Goal: Information Seeking & Learning: Learn about a topic

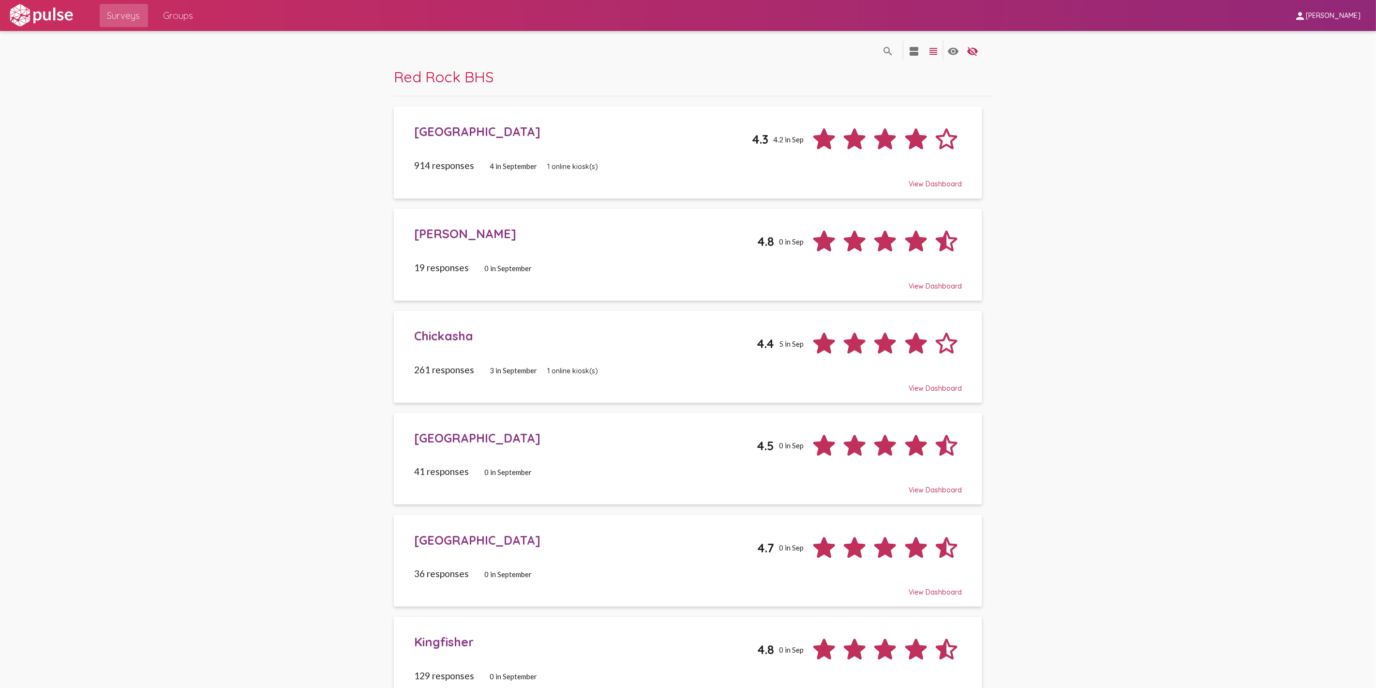
click at [440, 233] on div "[PERSON_NAME]" at bounding box center [585, 233] width 343 height 15
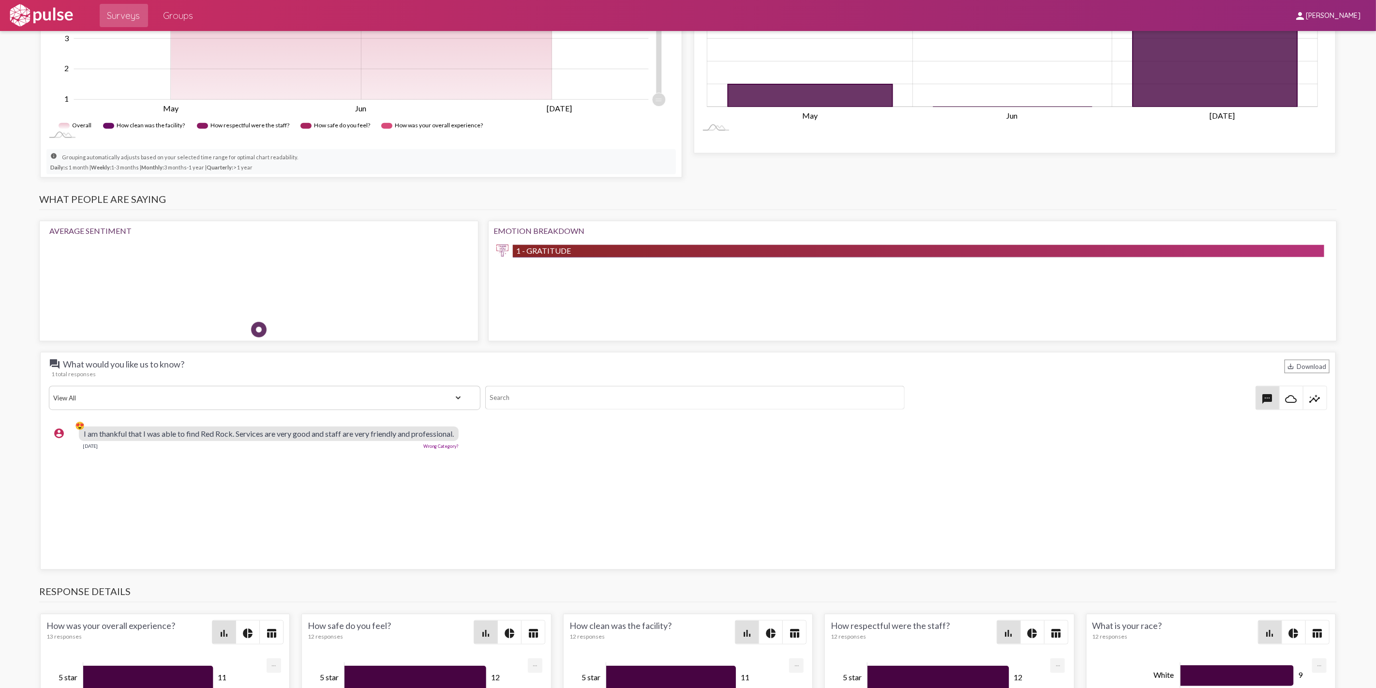
scroll to position [599, 0]
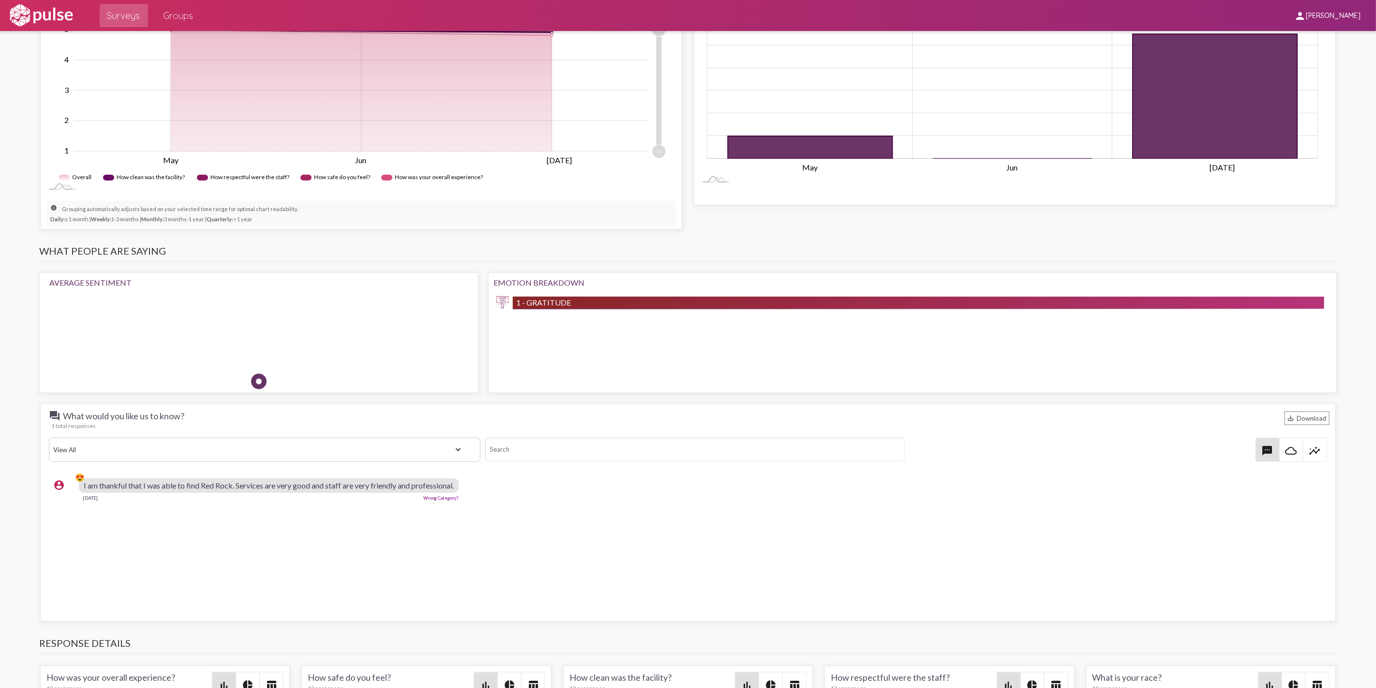
click at [365, 485] on span "I am thankful that I was able to find Red Rock. Services are very good and staf…" at bounding box center [269, 485] width 370 height 9
copy span "I am thankful that I was able to find Red Rock. Services are very good and staf…"
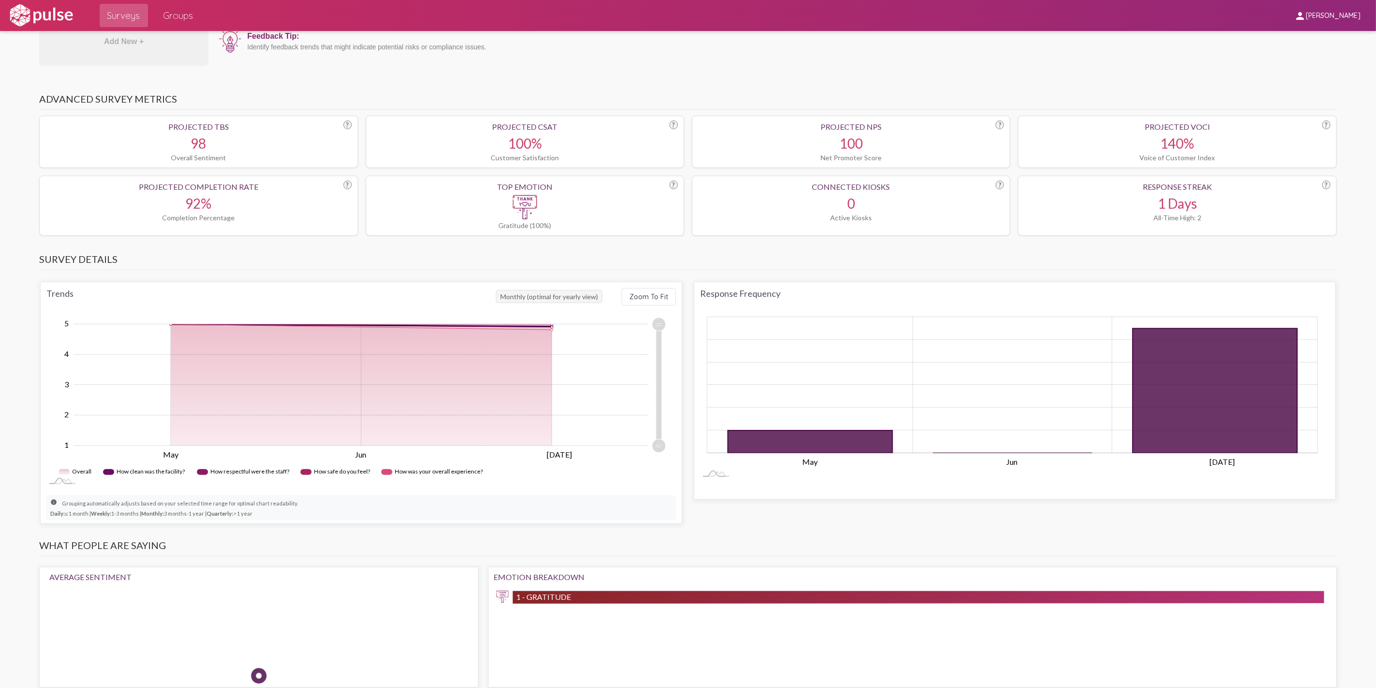
scroll to position [0, 0]
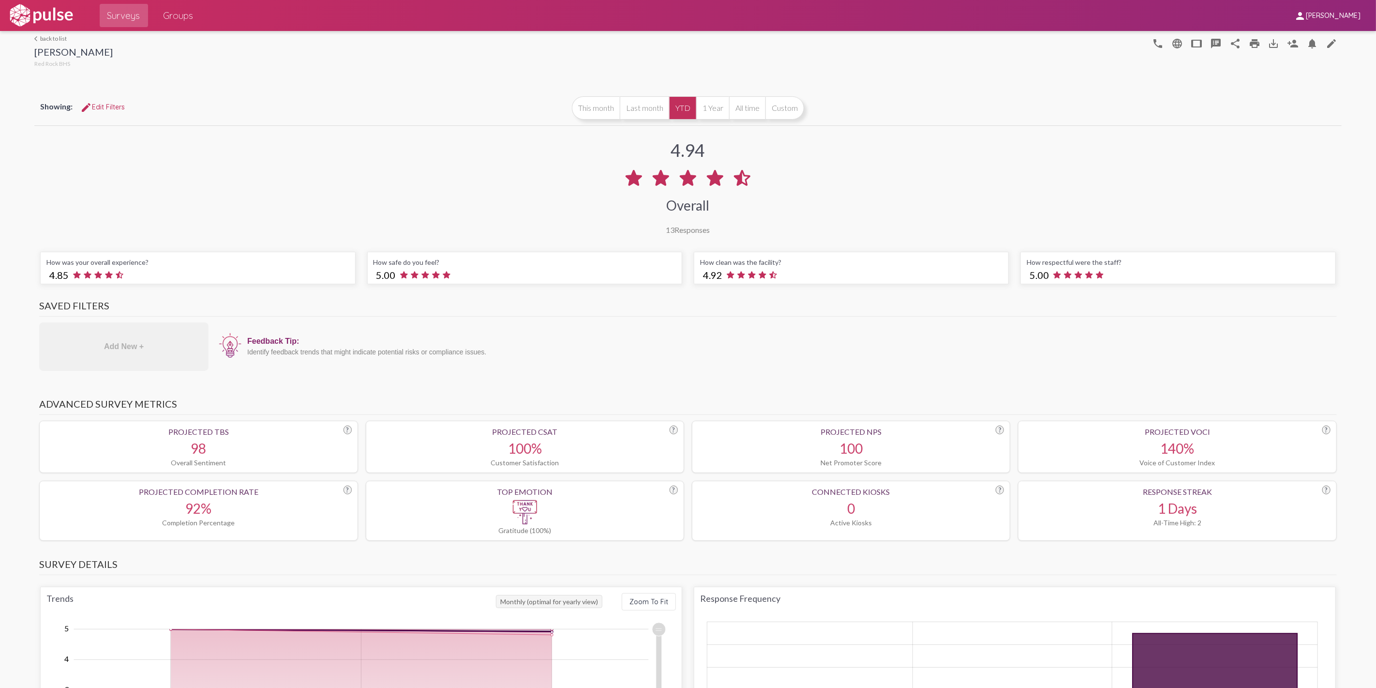
click at [172, 7] on span "Groups" at bounding box center [179, 15] width 30 height 17
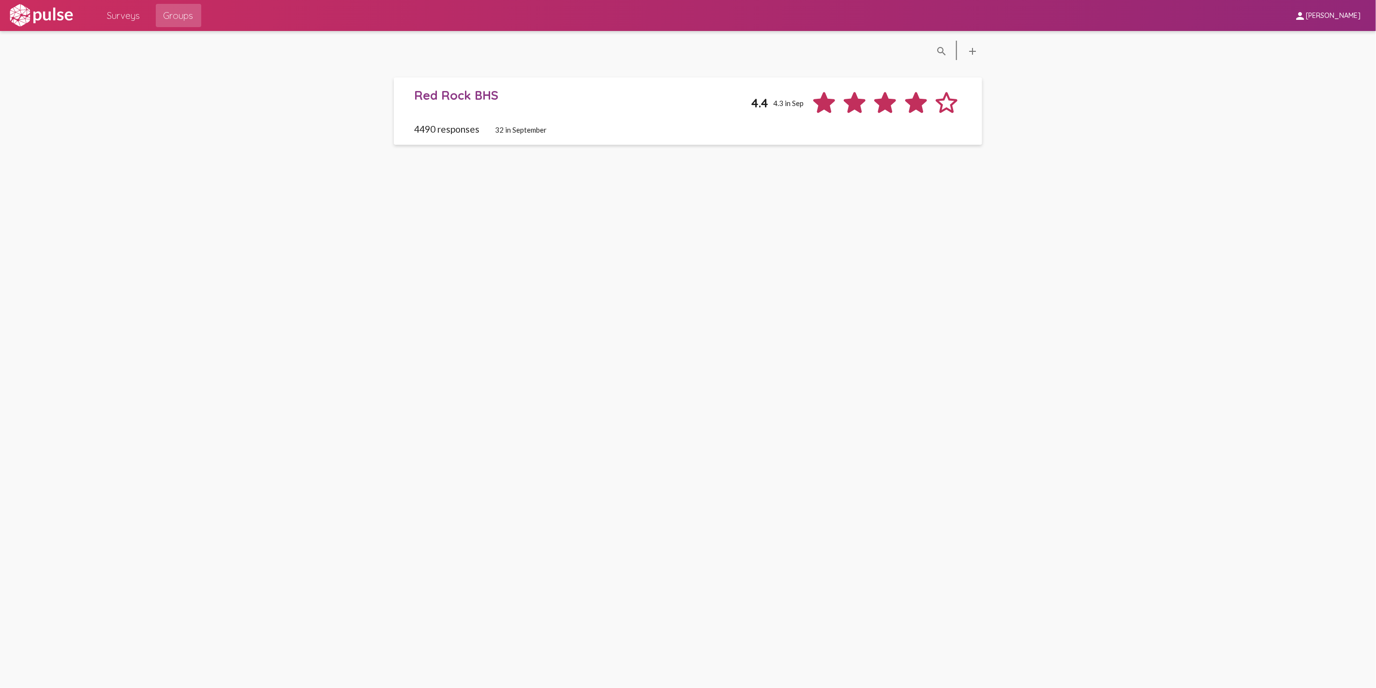
click at [441, 93] on div "Red Rock BHS" at bounding box center [582, 95] width 337 height 15
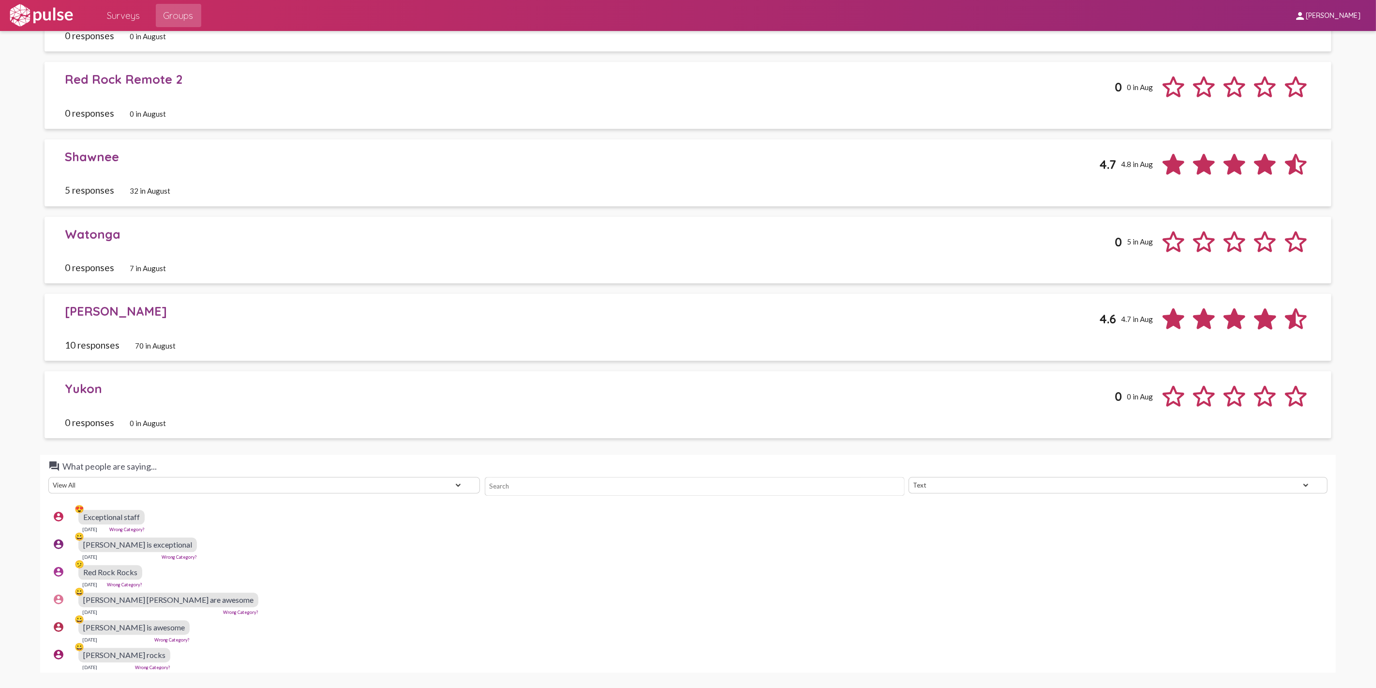
scroll to position [1643, 0]
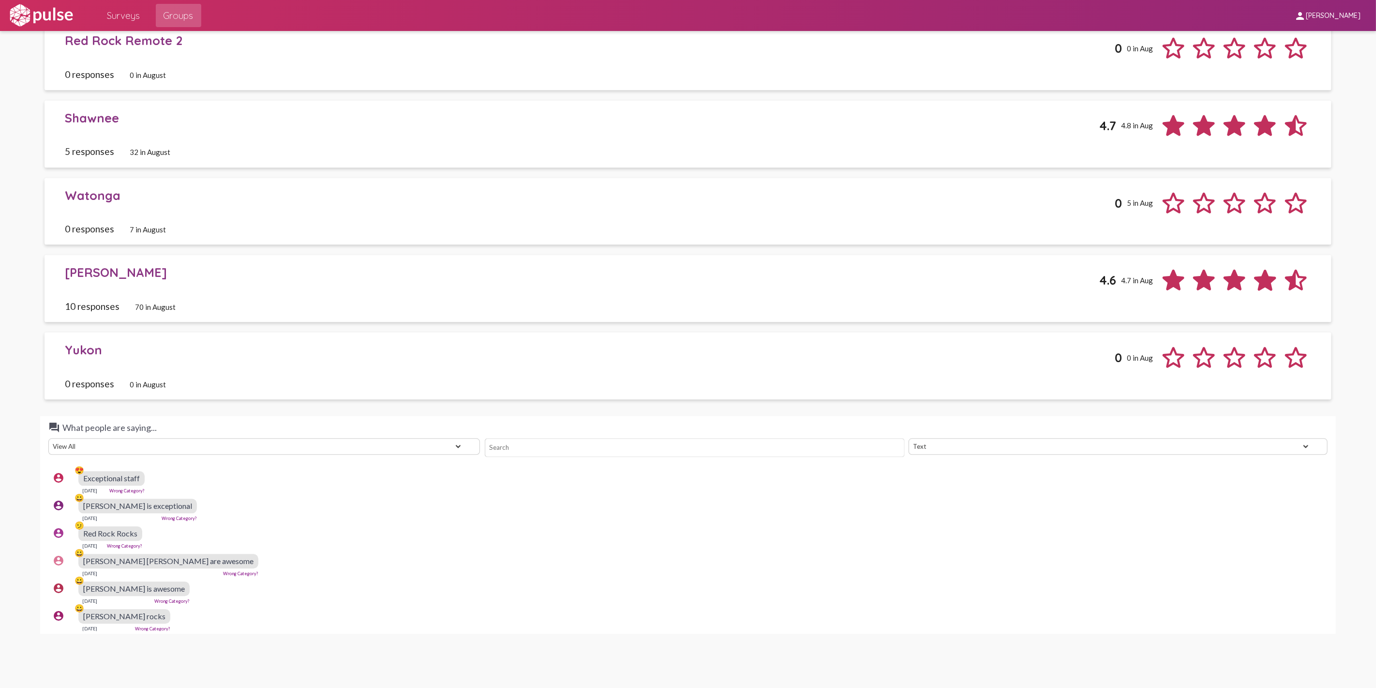
click at [542, 450] on input at bounding box center [695, 447] width 420 height 19
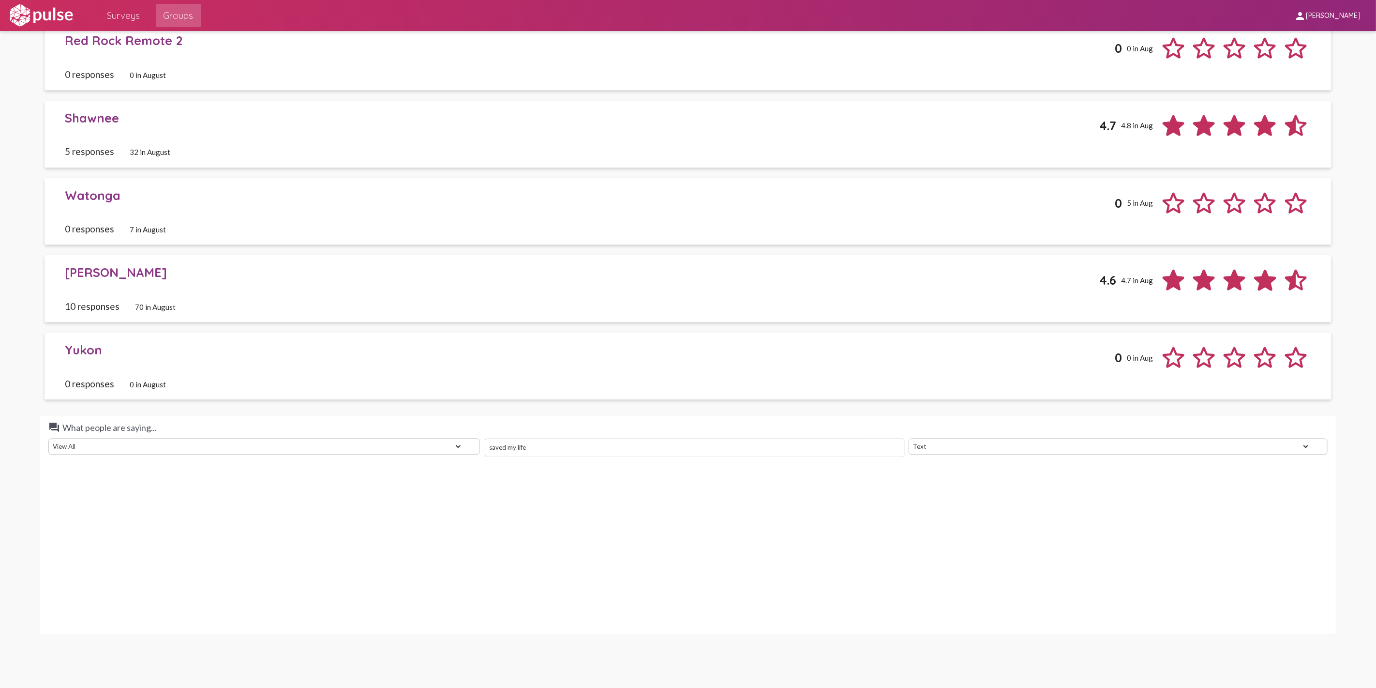
click at [569, 450] on input "saved my life" at bounding box center [695, 447] width 420 height 19
type input "saved"
click at [1303, 448] on select "Text Word Cloud" at bounding box center [1118, 446] width 419 height 16
click at [505, 446] on input "saved" at bounding box center [695, 447] width 420 height 19
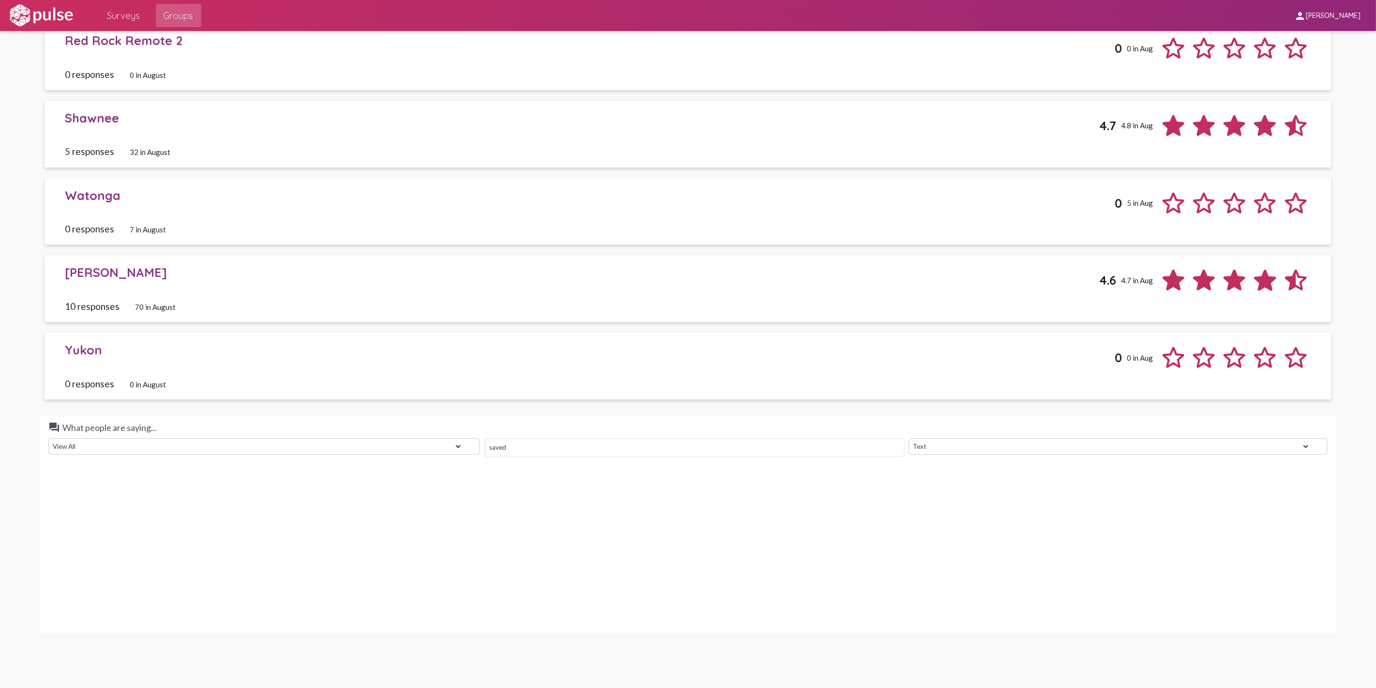
click at [147, 446] on select "View All Positive Neutral Negative Happy Meh Suggestions Angry Disgust Sadness …" at bounding box center [264, 446] width 432 height 16
select select "Positive"
click at [48, 438] on select "View All Positive Neutral Negative Happy Meh Suggestions Angry Disgust Sadness …" at bounding box center [264, 446] width 432 height 16
click at [509, 455] on input "saved" at bounding box center [695, 447] width 420 height 19
click at [456, 443] on select "View All Positive Neutral Negative Happy Meh Suggestions Angry Disgust Sadness …" at bounding box center [264, 446] width 432 height 16
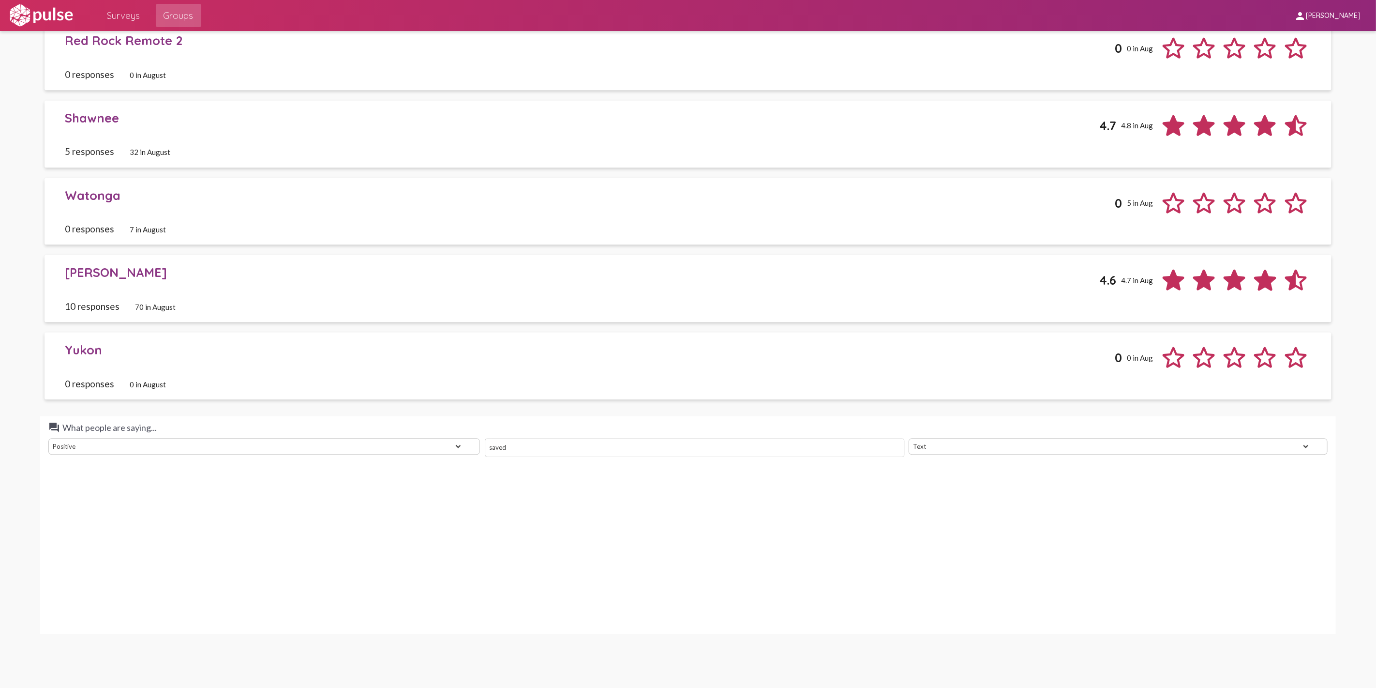
click at [555, 447] on input "saved" at bounding box center [695, 447] width 420 height 19
drag, startPoint x: 555, startPoint y: 447, endPoint x: 447, endPoint y: 448, distance: 108.4
click at [447, 448] on div "View All Positive Neutral Negative Happy Meh Suggestions Angry Disgust Sadness …" at bounding box center [688, 446] width 1284 height 16
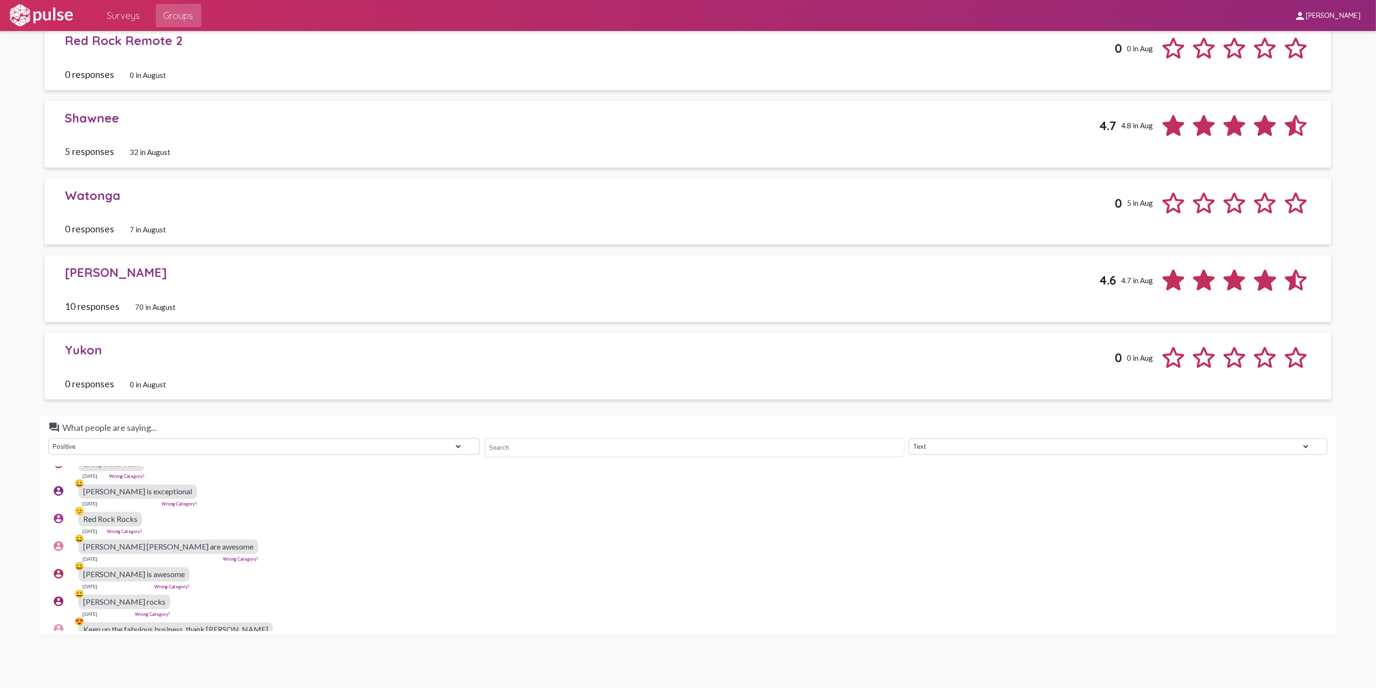
scroll to position [0, 0]
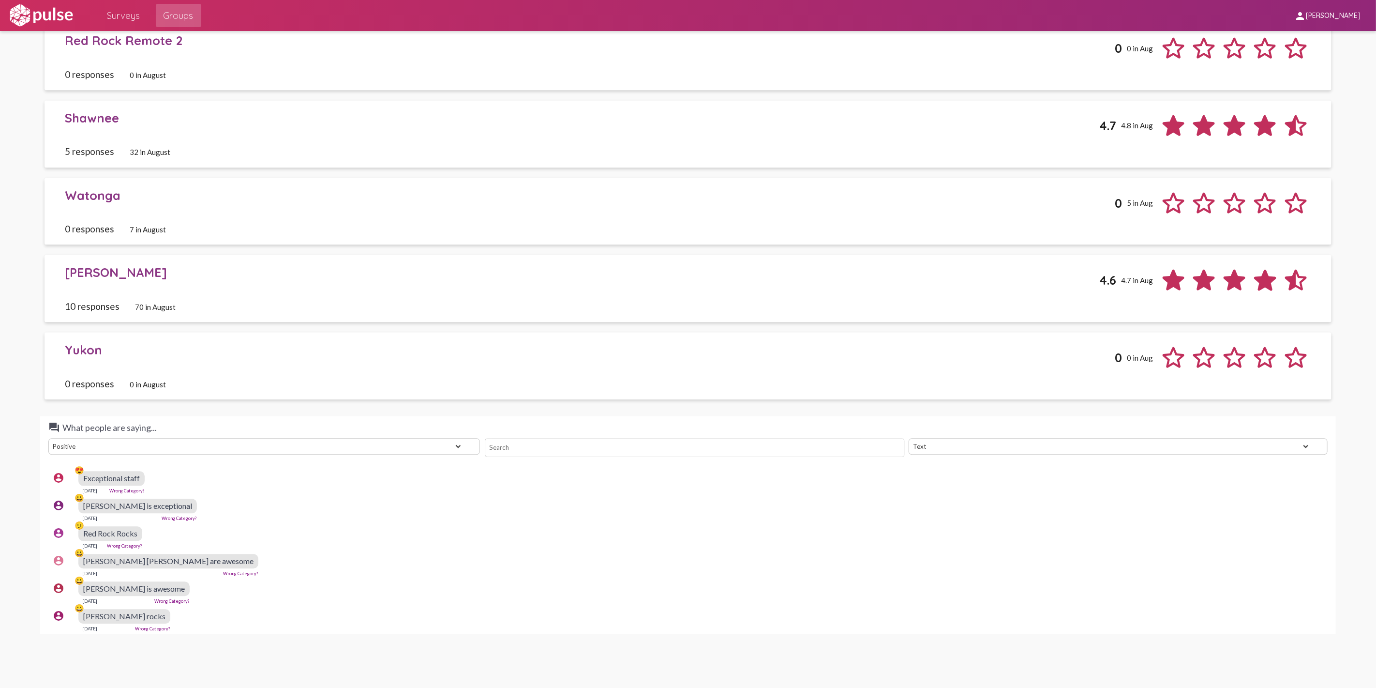
click at [452, 448] on select "View All Positive Neutral Negative Happy Meh Suggestions Angry Disgust Sadness …" at bounding box center [264, 446] width 432 height 16
select select "All"
click at [48, 438] on select "View All Positive Neutral Negative Happy Meh Suggestions Angry Disgust Sadness …" at bounding box center [264, 446] width 432 height 16
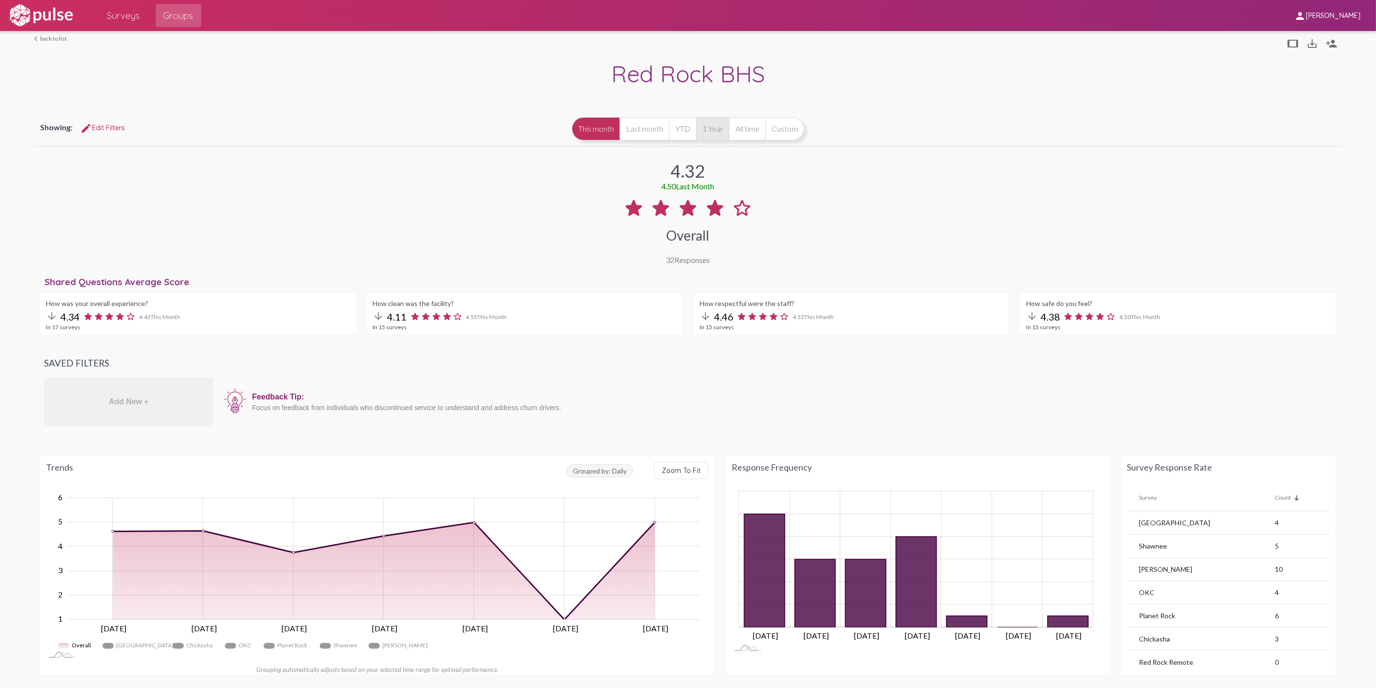
click at [702, 126] on button "1 Year" at bounding box center [712, 128] width 33 height 23
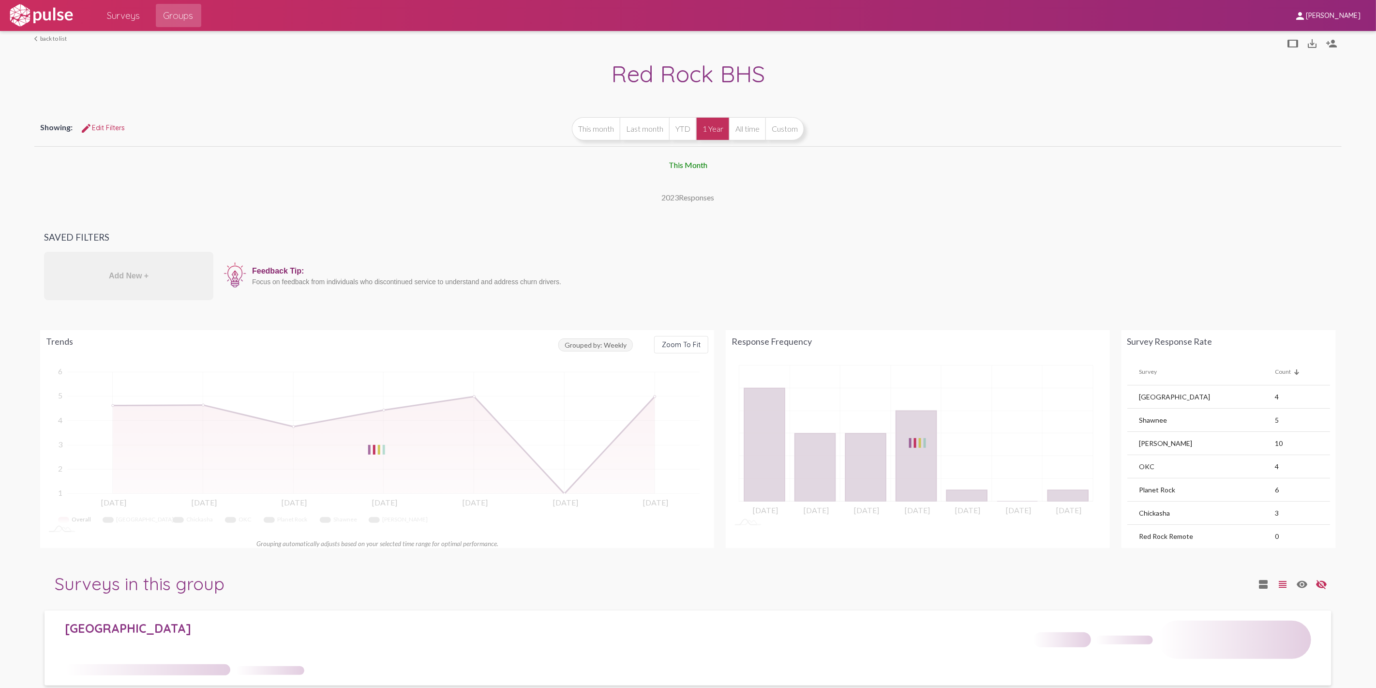
click at [524, 442] on div "This Month 2023 Responses Saved Filters Add New + Feedback Tip: Focus on feedba…" at bounding box center [688, 351] width 1308 height 405
click at [525, 447] on div "This Month 2023 Responses Saved Filters Add New + Feedback Tip: Focus on feedba…" at bounding box center [688, 351] width 1308 height 405
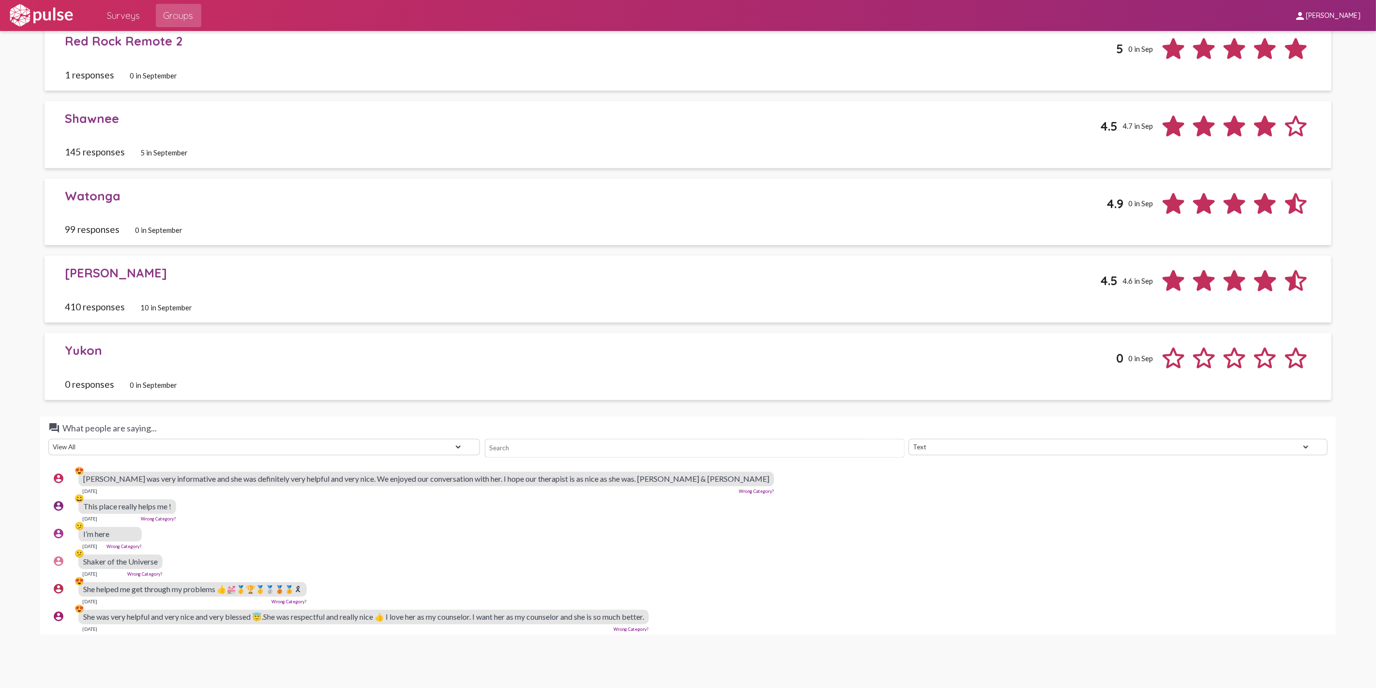
scroll to position [1643, 0]
click at [537, 444] on input at bounding box center [695, 447] width 420 height 19
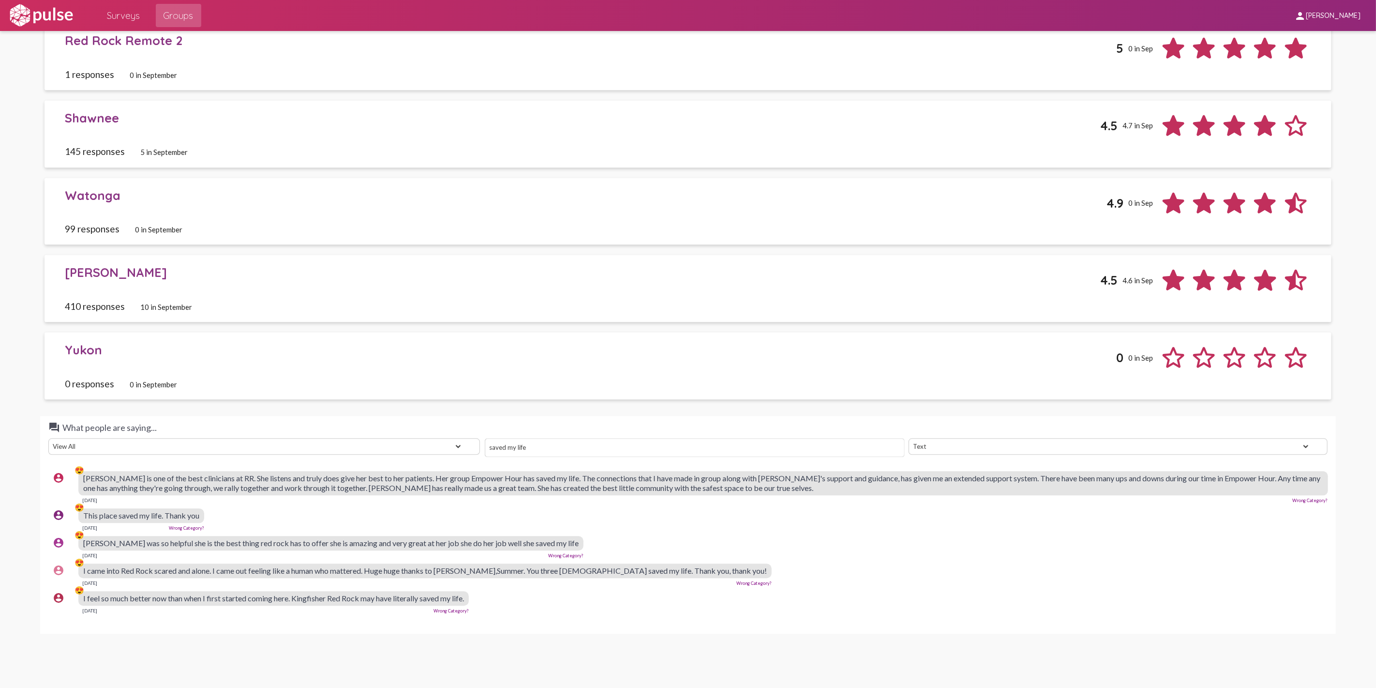
type input "saved my life"
drag, startPoint x: 199, startPoint y: 516, endPoint x: 84, endPoint y: 515, distance: 115.7
click at [84, 515] on div "This place saved my life. Thank you" at bounding box center [141, 515] width 126 height 15
copy span "This place saved my life. Thank you"
drag, startPoint x: 698, startPoint y: 571, endPoint x: 81, endPoint y: 574, distance: 617.0
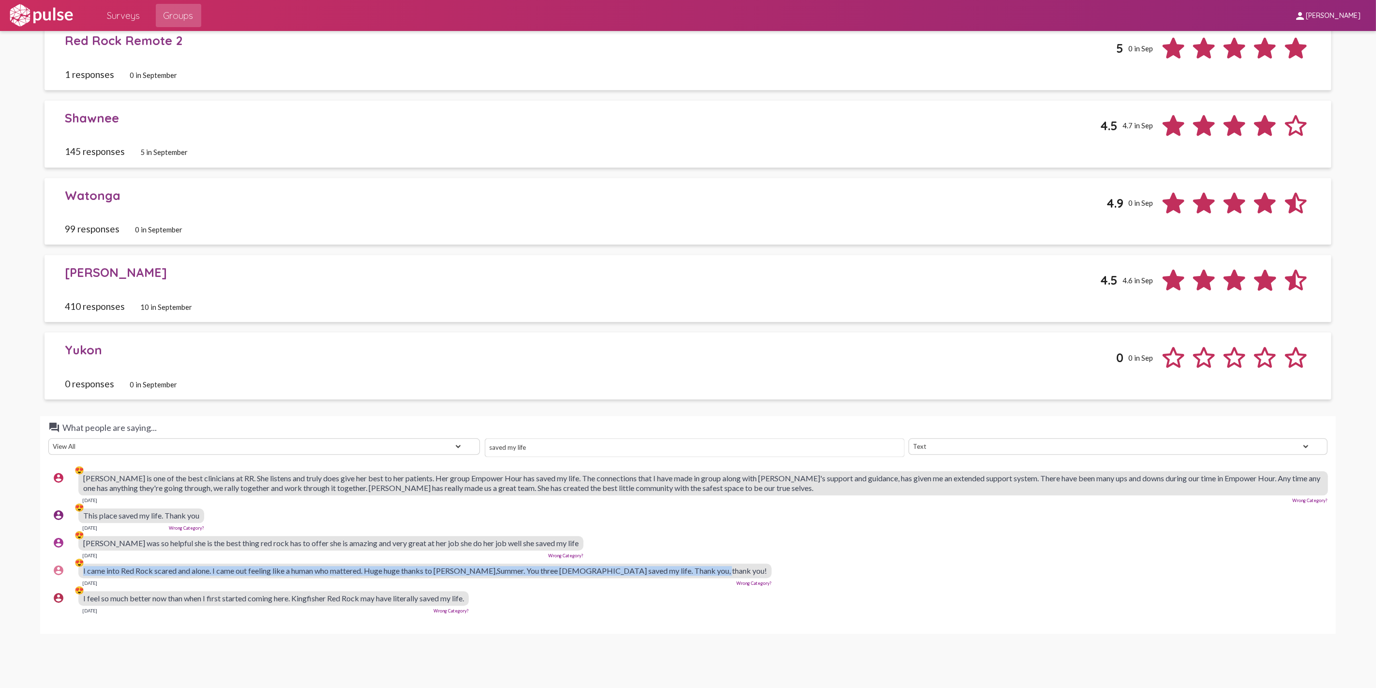
click at [81, 574] on div "account_circle 😍 I came into Red Rock scared and alone. I came out feeling like…" at bounding box center [690, 574] width 1284 height 31
copy div "😍 I came into Red Rock scared and alone. I came out feeling like a human who ma…"
drag, startPoint x: 530, startPoint y: 449, endPoint x: 474, endPoint y: 443, distance: 56.4
click at [474, 443] on div "View All Positive Neutral Negative Happy Meh Suggestions Angry Disgust Sadness …" at bounding box center [688, 446] width 1284 height 16
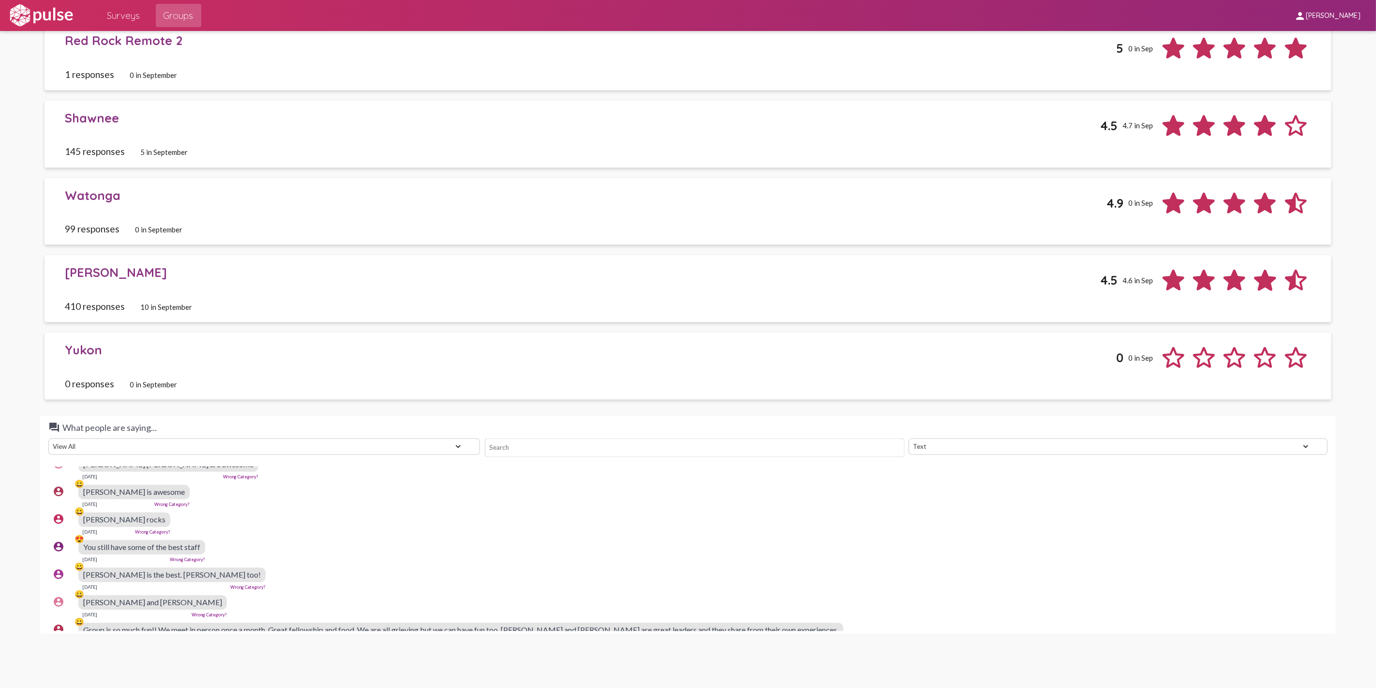
scroll to position [2742, 0]
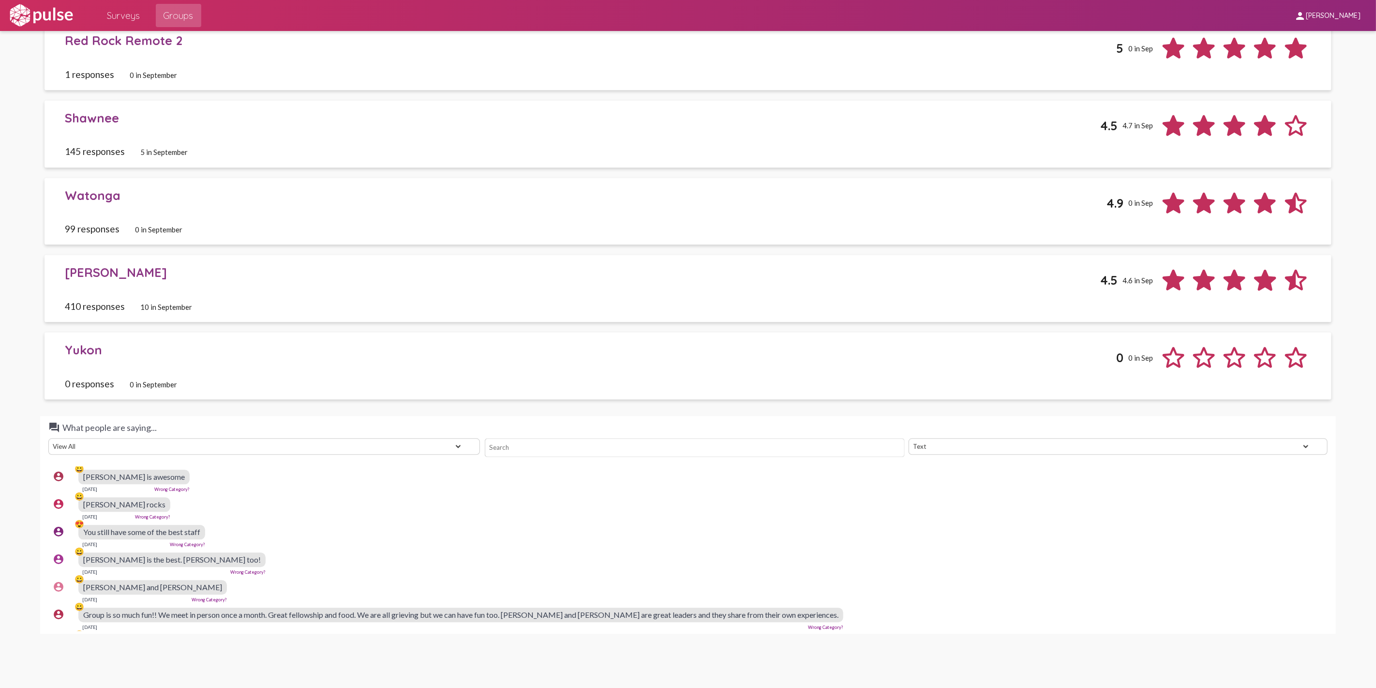
click at [458, 443] on select "View All Positive Neutral Negative Happy Meh Suggestions Angry Disgust Sadness …" at bounding box center [264, 446] width 432 height 16
click at [48, 438] on select "View All Positive Neutral Negative Happy Meh Suggestions Angry Disgust Sadness …" at bounding box center [264, 446] width 432 height 16
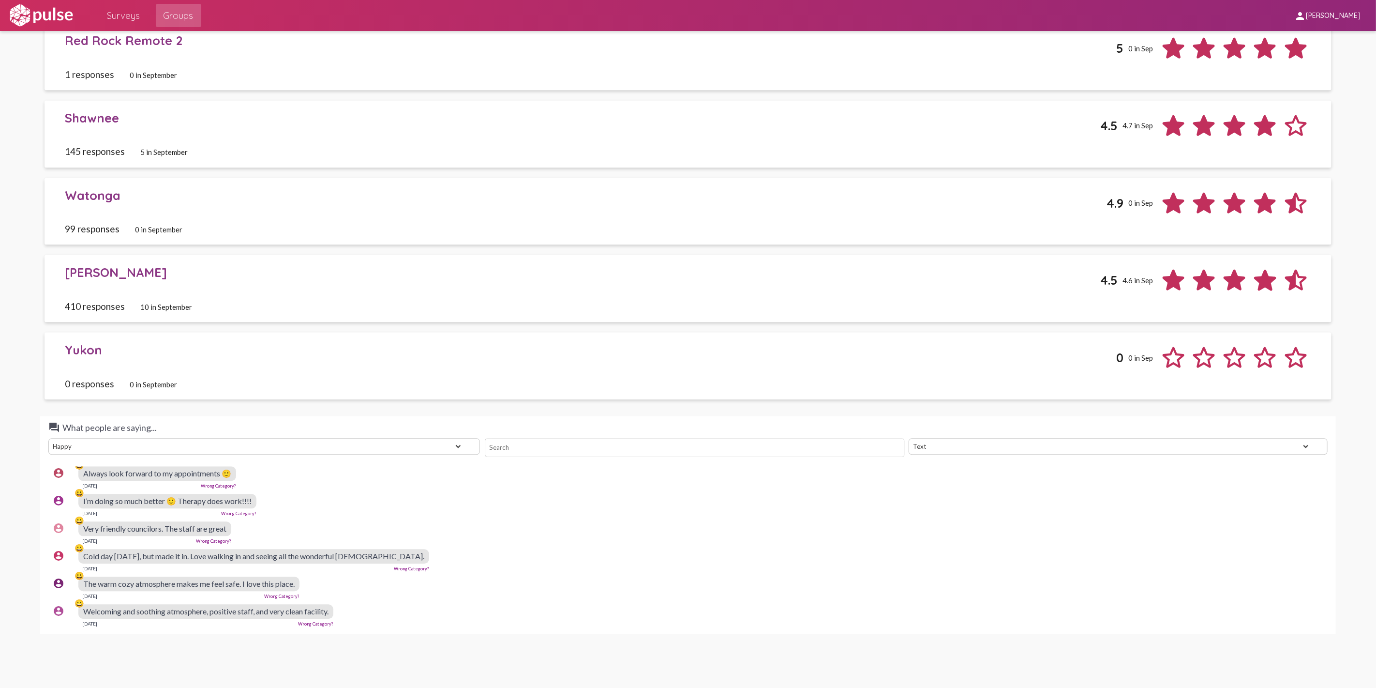
scroll to position [3060, 0]
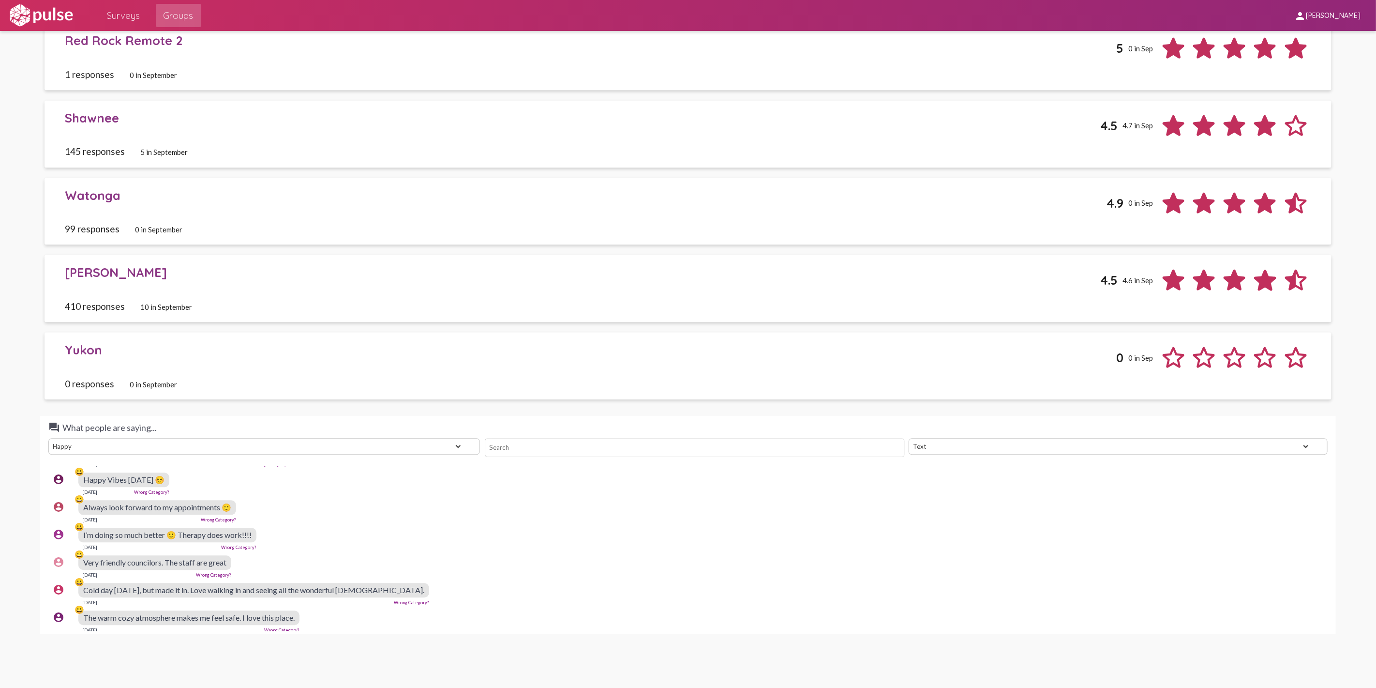
click at [453, 444] on select "View All Positive Neutral Negative Happy Meh Suggestions Angry Disgust Sadness …" at bounding box center [264, 446] width 432 height 16
select select "Positive"
click at [48, 438] on select "View All Positive Neutral Negative Happy Meh Suggestions Angry Disgust Sadness …" at bounding box center [264, 446] width 432 height 16
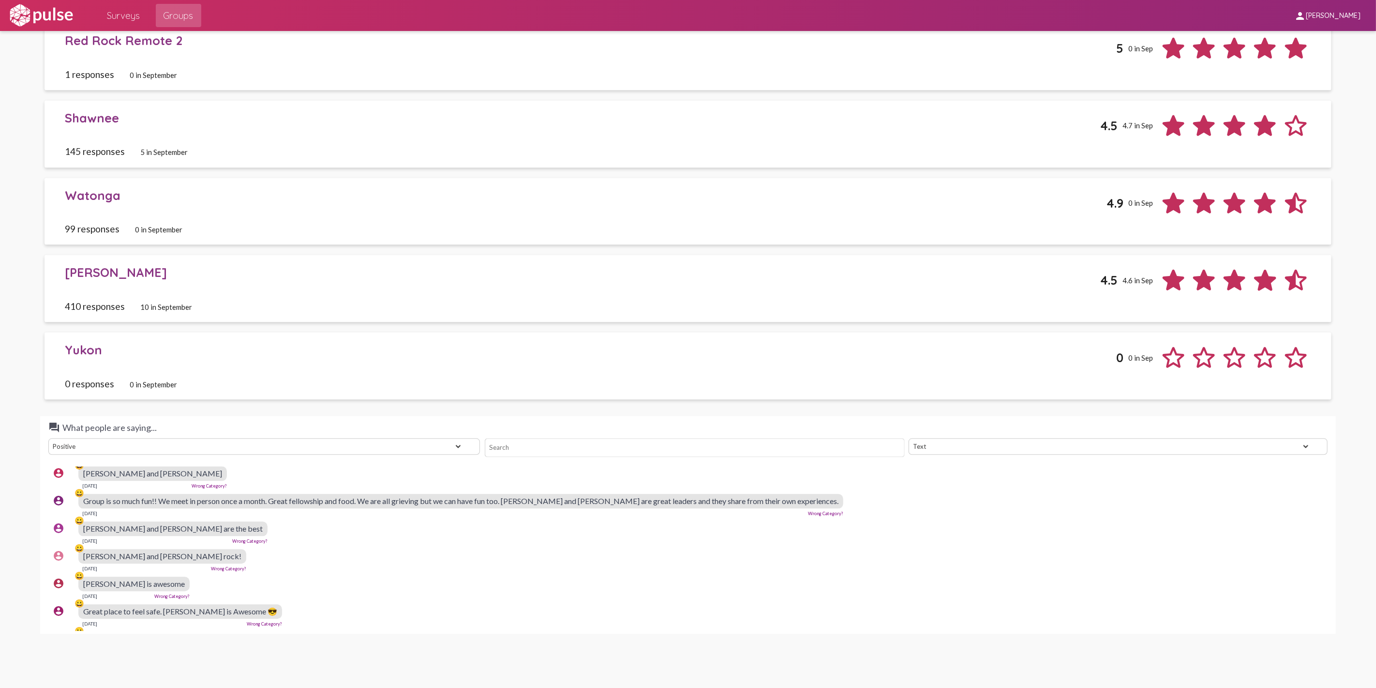
scroll to position [2204, 0]
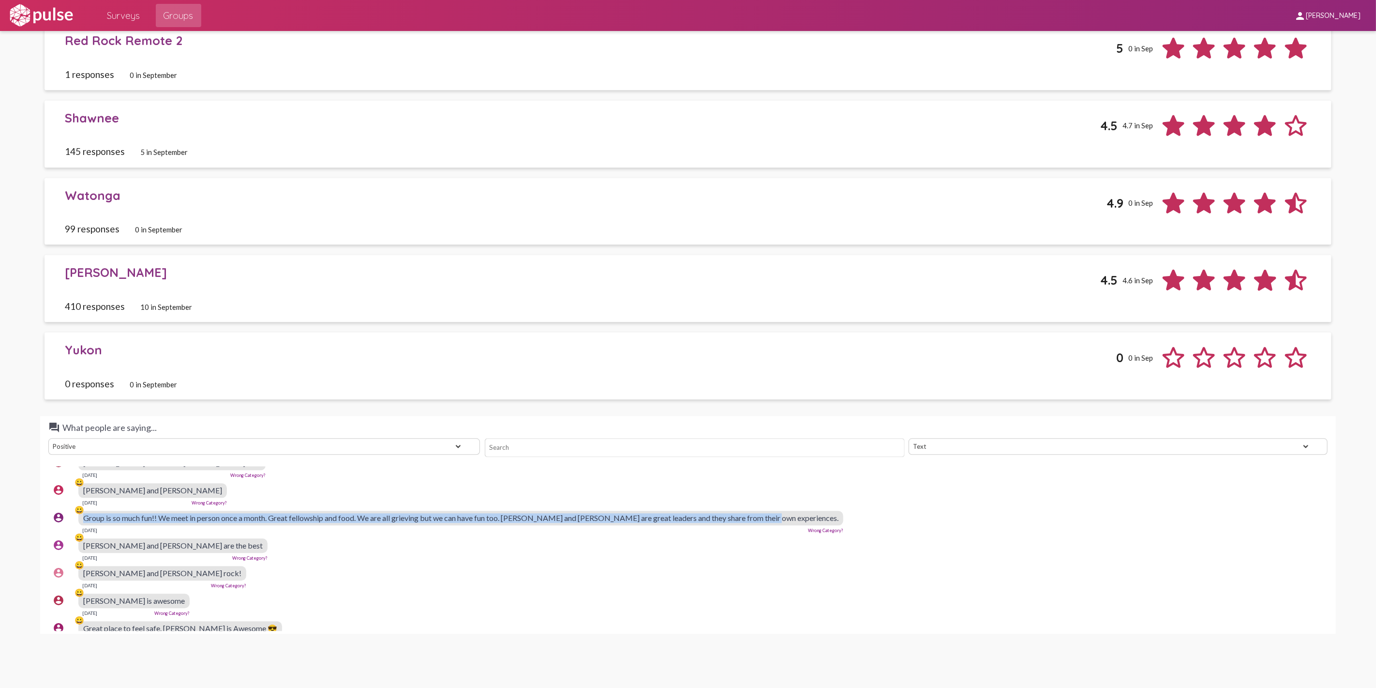
drag, startPoint x: 83, startPoint y: 526, endPoint x: 767, endPoint y: 526, distance: 683.8
click at [767, 522] on span "Group is so much fun!! We meet in person once a month. Great fellowship and foo…" at bounding box center [460, 517] width 755 height 9
copy span "Group is so much fun!! We meet in person once a month. Great fellowship and foo…"
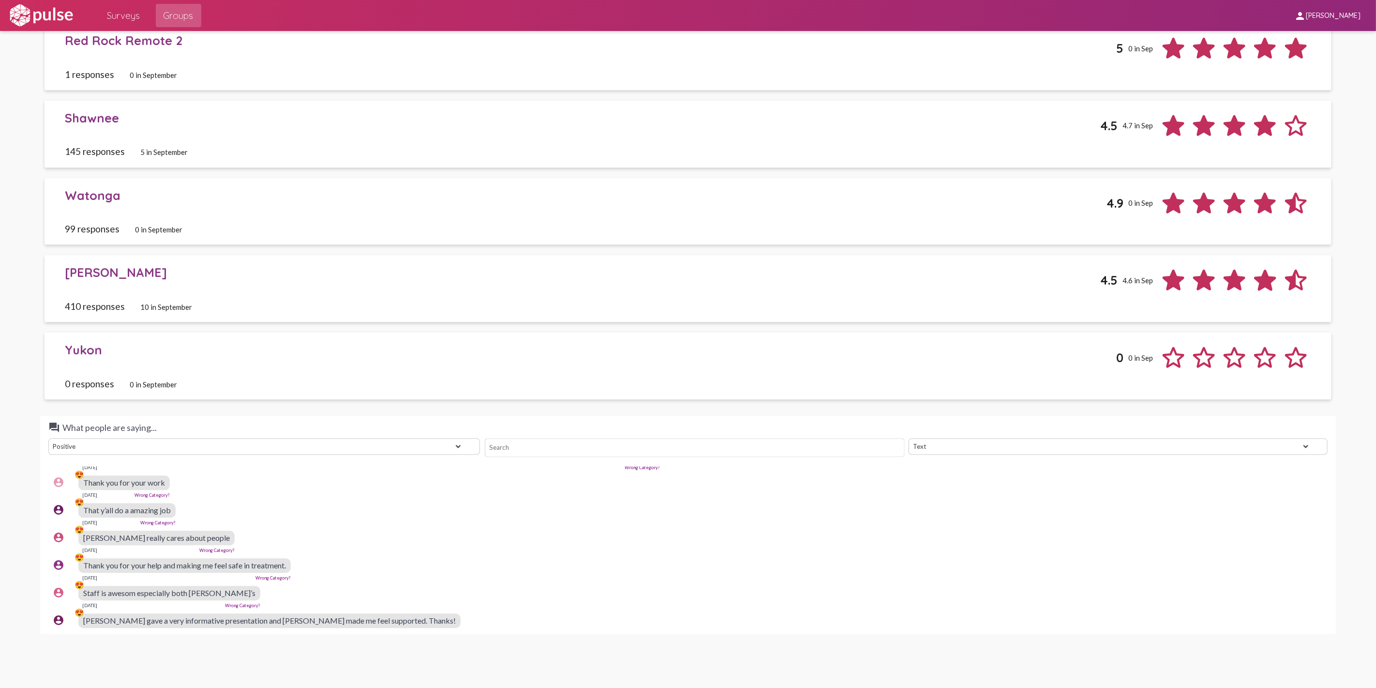
scroll to position [3979, 0]
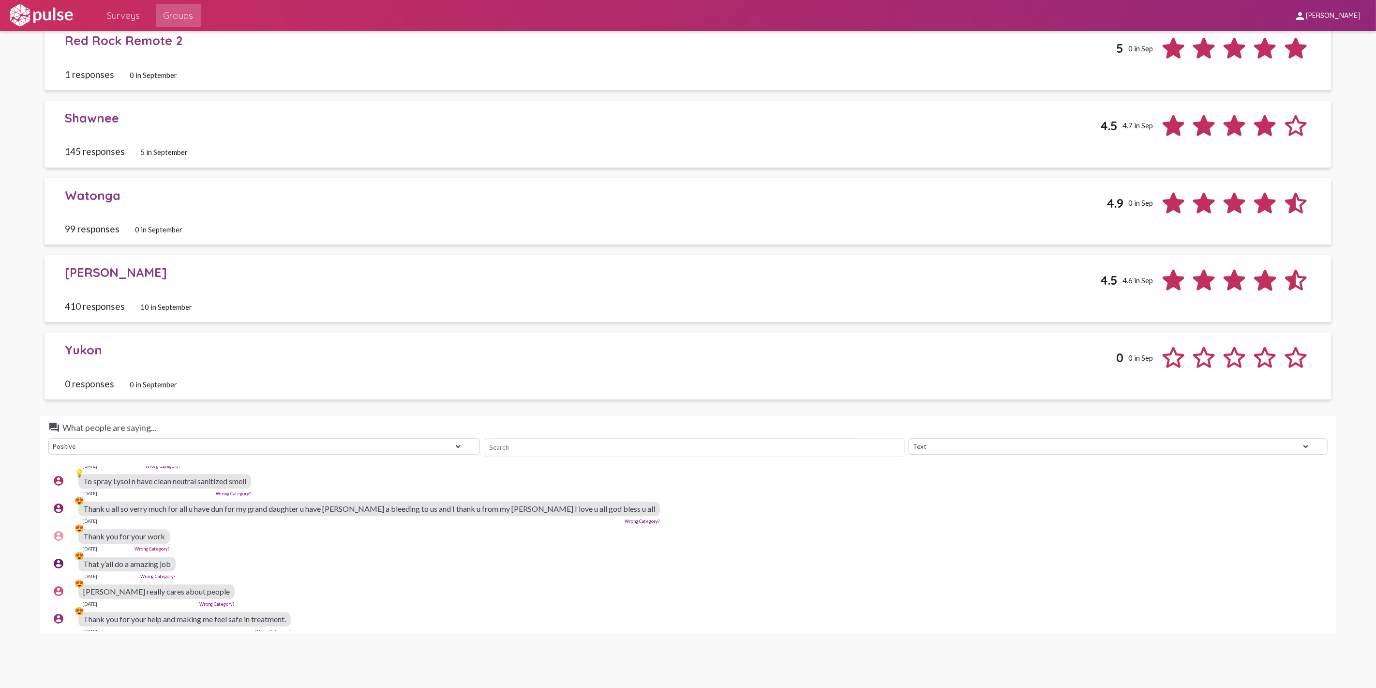
click at [173, 513] on span "Thank u all so verry much for all u have dun for my grand daughter u have [PERS…" at bounding box center [369, 508] width 572 height 9
copy span "Thank u all so verry much for all u have dun for my grand daughter u have [PERS…"
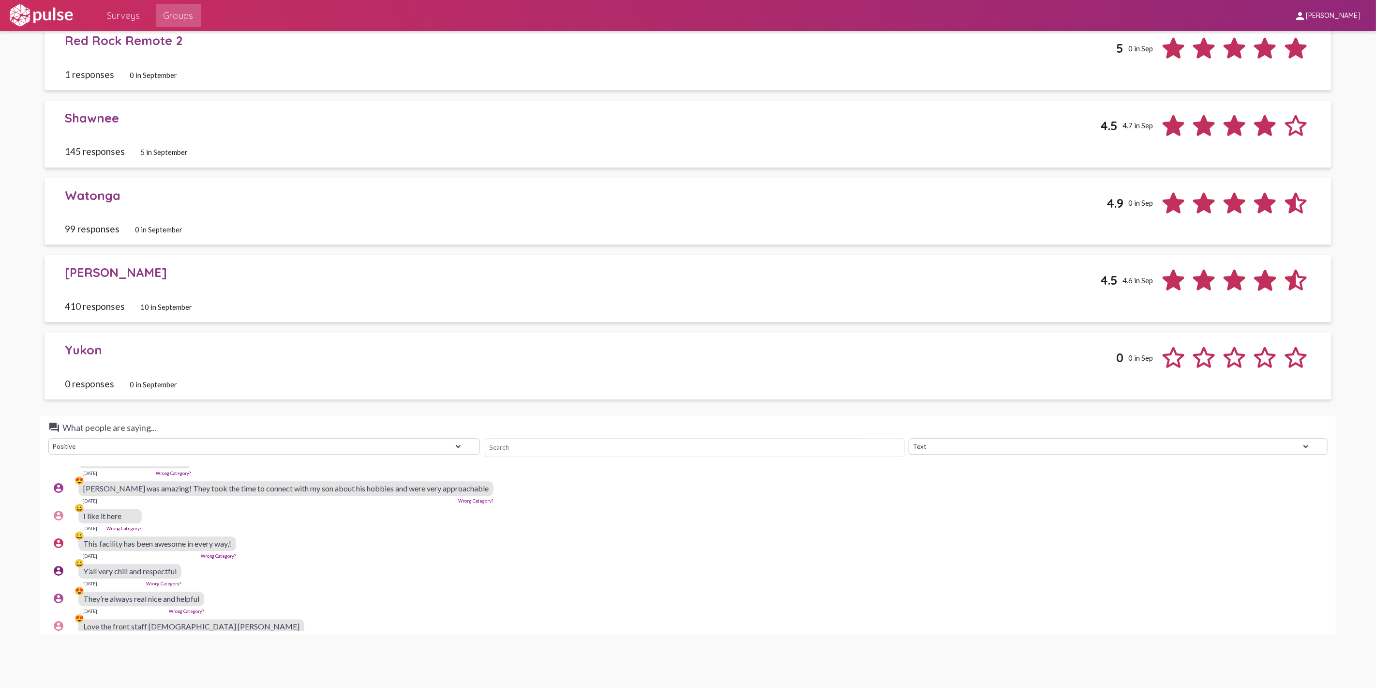
scroll to position [0, 0]
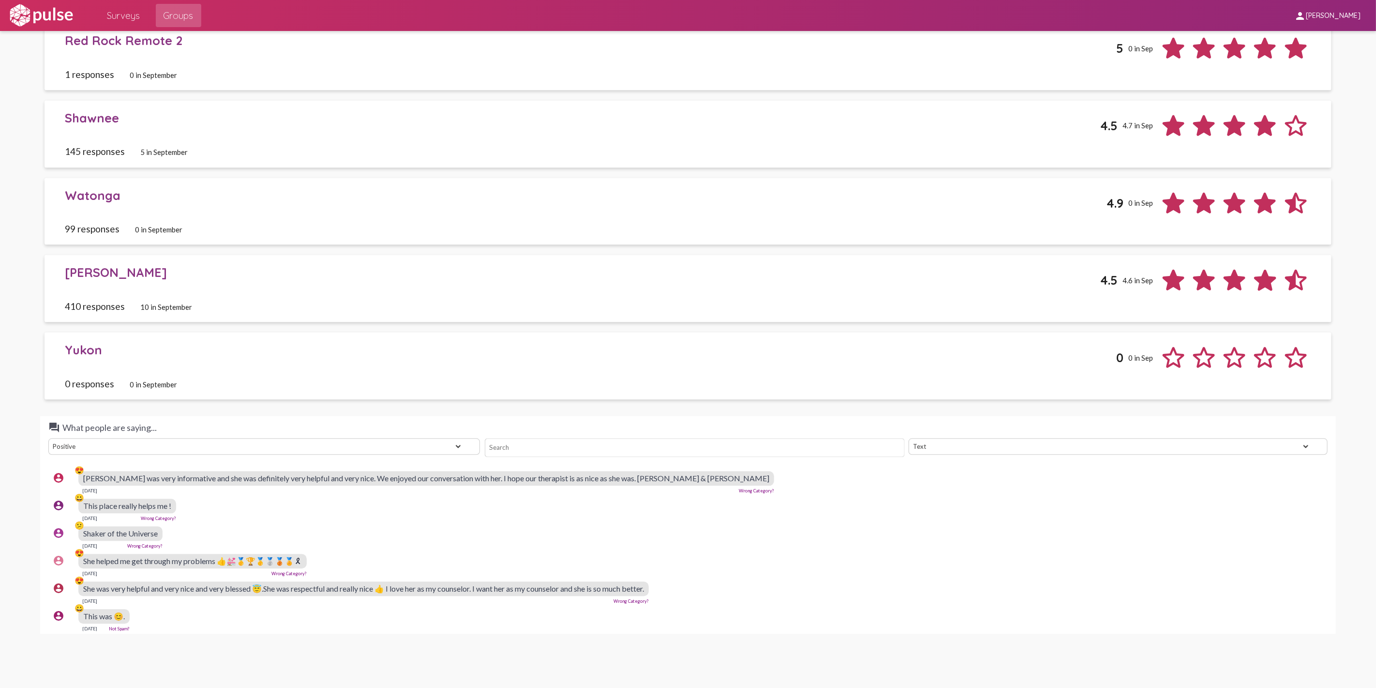
click at [1300, 446] on select "Text Word Cloud" at bounding box center [1118, 446] width 419 height 16
click at [909, 438] on select "Text Word Cloud" at bounding box center [1118, 446] width 419 height 16
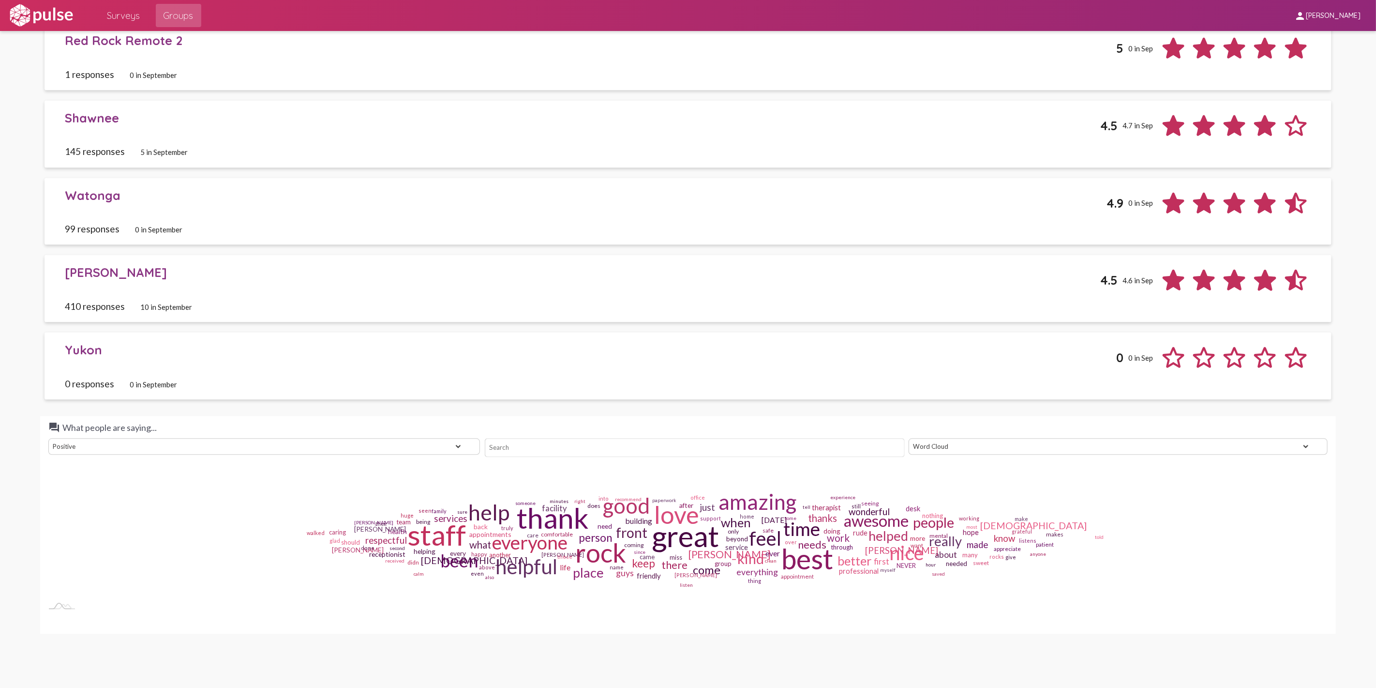
click at [1301, 443] on select "Text Word Cloud" at bounding box center [1118, 446] width 419 height 16
select select "text"
click at [909, 438] on select "Text Word Cloud" at bounding box center [1118, 446] width 419 height 16
